Goal: Task Accomplishment & Management: Manage account settings

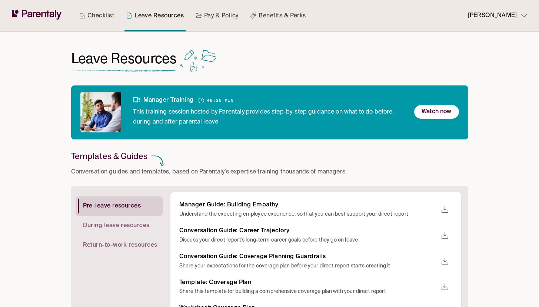
click at [269, 12] on link "Benefits & Perks" at bounding box center [278, 15] width 59 height 31
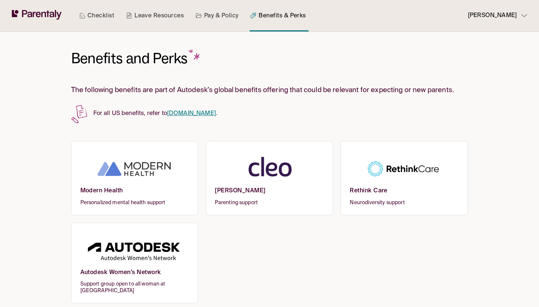
click at [506, 19] on p "Sara Ophoff" at bounding box center [492, 16] width 49 height 10
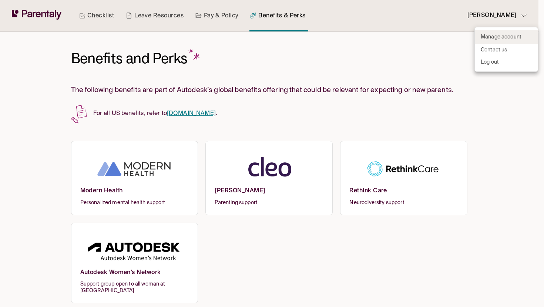
click at [493, 43] on link "Manage account" at bounding box center [506, 37] width 63 height 14
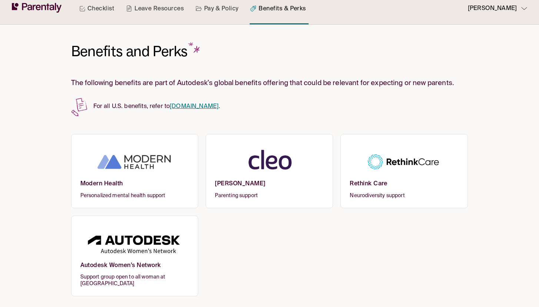
scroll to position [7, 0]
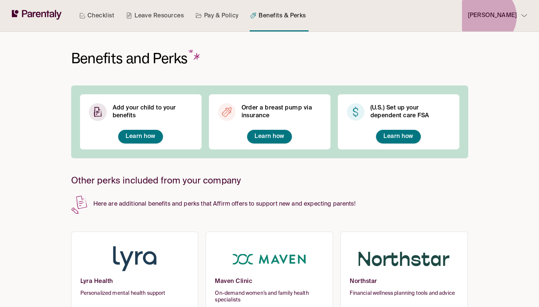
click at [500, 17] on p "[PERSON_NAME]" at bounding box center [492, 16] width 49 height 10
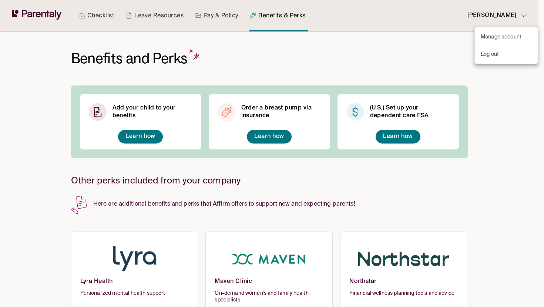
click at [495, 35] on p "Manage account" at bounding box center [501, 37] width 41 height 8
